Goal: Task Accomplishment & Management: Complete application form

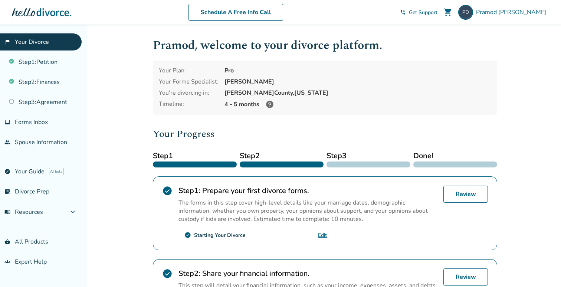
click at [322, 93] on div "[GEOGRAPHIC_DATA], [US_STATE]" at bounding box center [357, 93] width 267 height 8
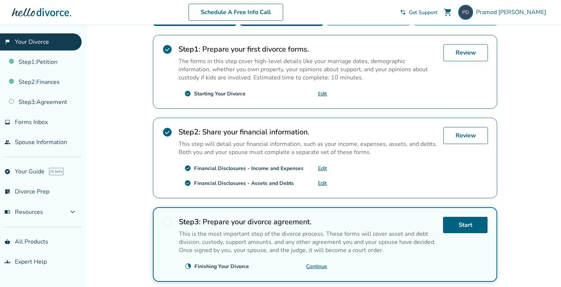
scroll to position [152, 0]
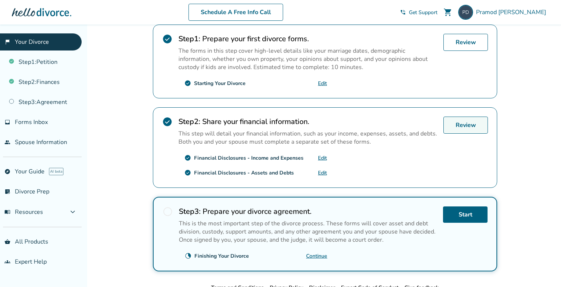
click at [460, 129] on link "Review" at bounding box center [465, 124] width 44 height 17
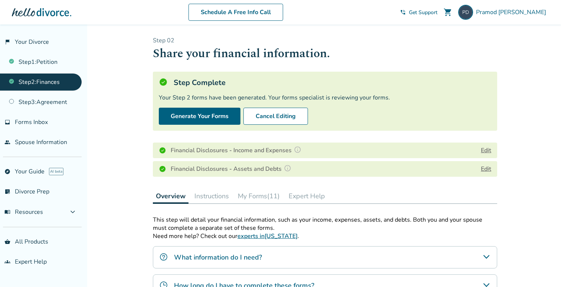
click at [487, 148] on button "Edit" at bounding box center [485, 150] width 10 height 9
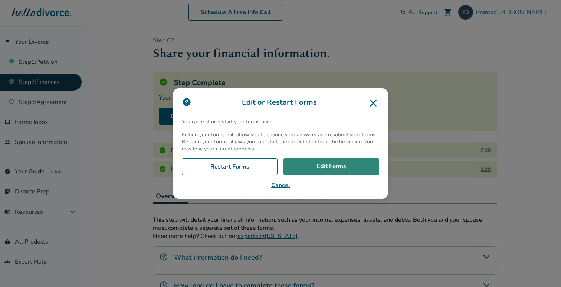
click at [339, 168] on link "Edit Forms" at bounding box center [331, 166] width 96 height 17
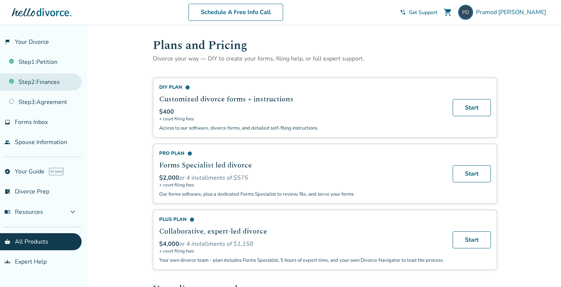
click at [50, 81] on link "Step 2 : Finances" at bounding box center [41, 81] width 82 height 17
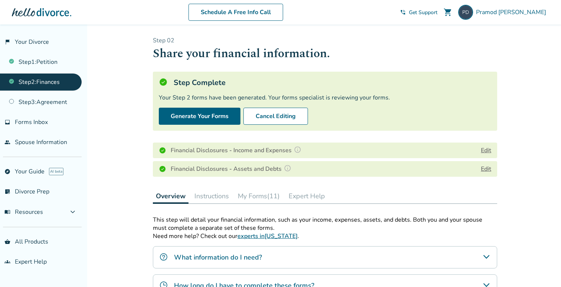
click at [485, 168] on button "Edit" at bounding box center [485, 168] width 10 height 9
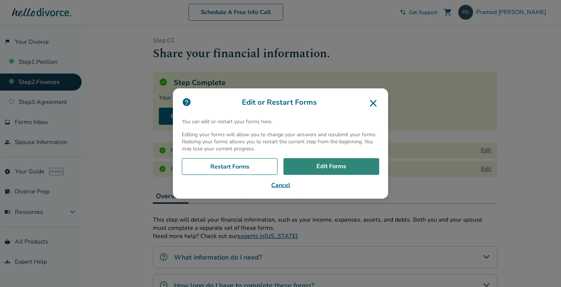
click at [345, 165] on link "Edit Forms" at bounding box center [331, 166] width 96 height 17
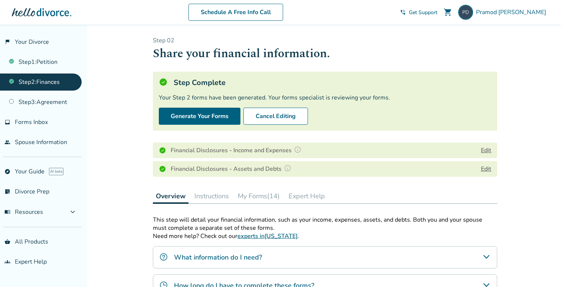
click at [485, 149] on button "Edit" at bounding box center [485, 150] width 10 height 9
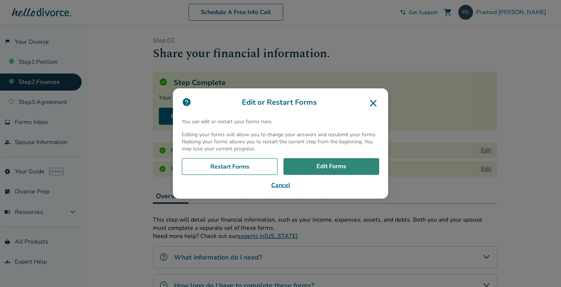
click at [353, 169] on link "Edit Forms" at bounding box center [331, 166] width 96 height 17
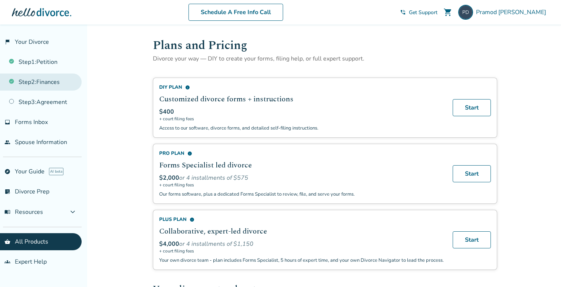
click at [50, 82] on link "Step 2 : Finances" at bounding box center [41, 81] width 82 height 17
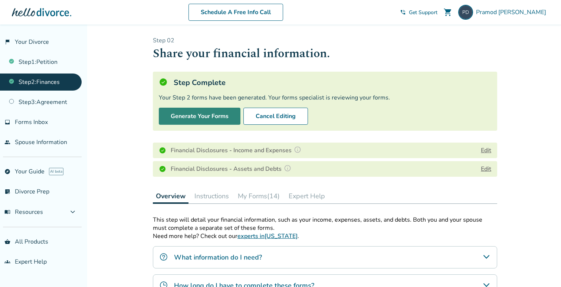
click at [207, 118] on button "Generate Your Forms" at bounding box center [200, 116] width 82 height 17
